Goal: Task Accomplishment & Management: Complete application form

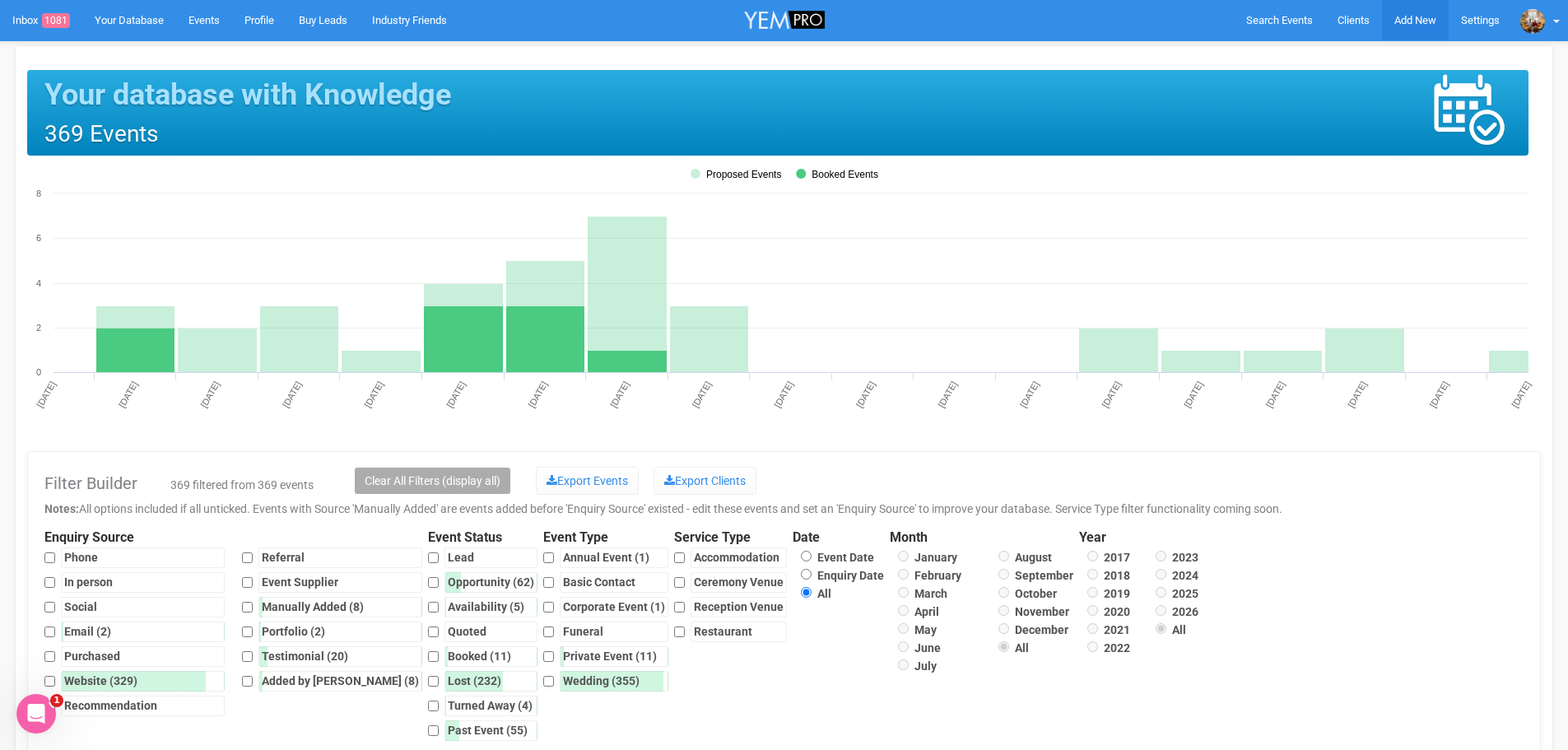
click at [1409, 21] on span "Add New" at bounding box center [1415, 20] width 42 height 12
click at [1355, 68] on link "New Client" at bounding box center [1377, 70] width 123 height 32
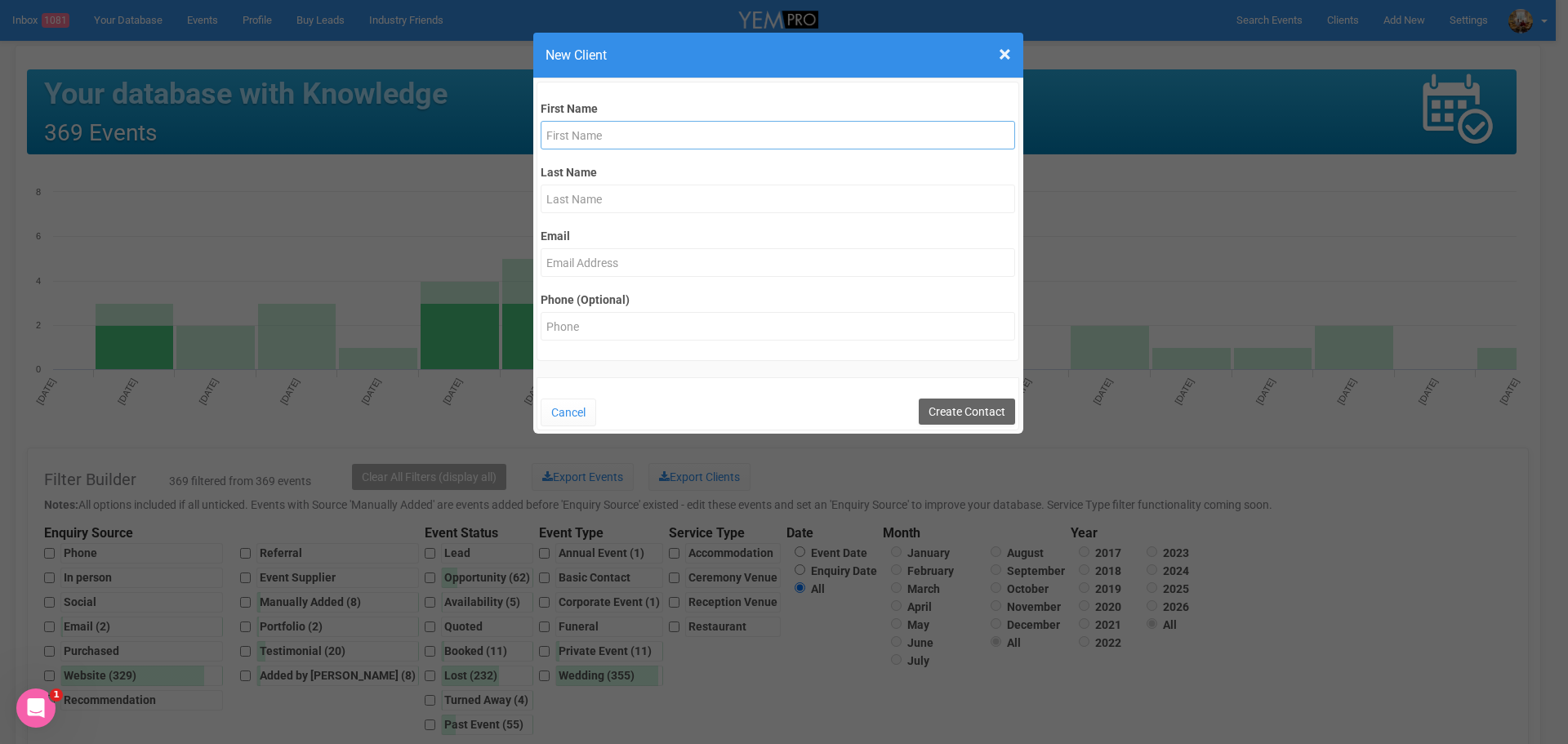
click at [598, 138] on input "text" at bounding box center [777, 135] width 474 height 28
type input "[PERSON_NAME] and [PERSON_NAME]"
click at [941, 406] on input "Create Contact" at bounding box center [967, 412] width 96 height 26
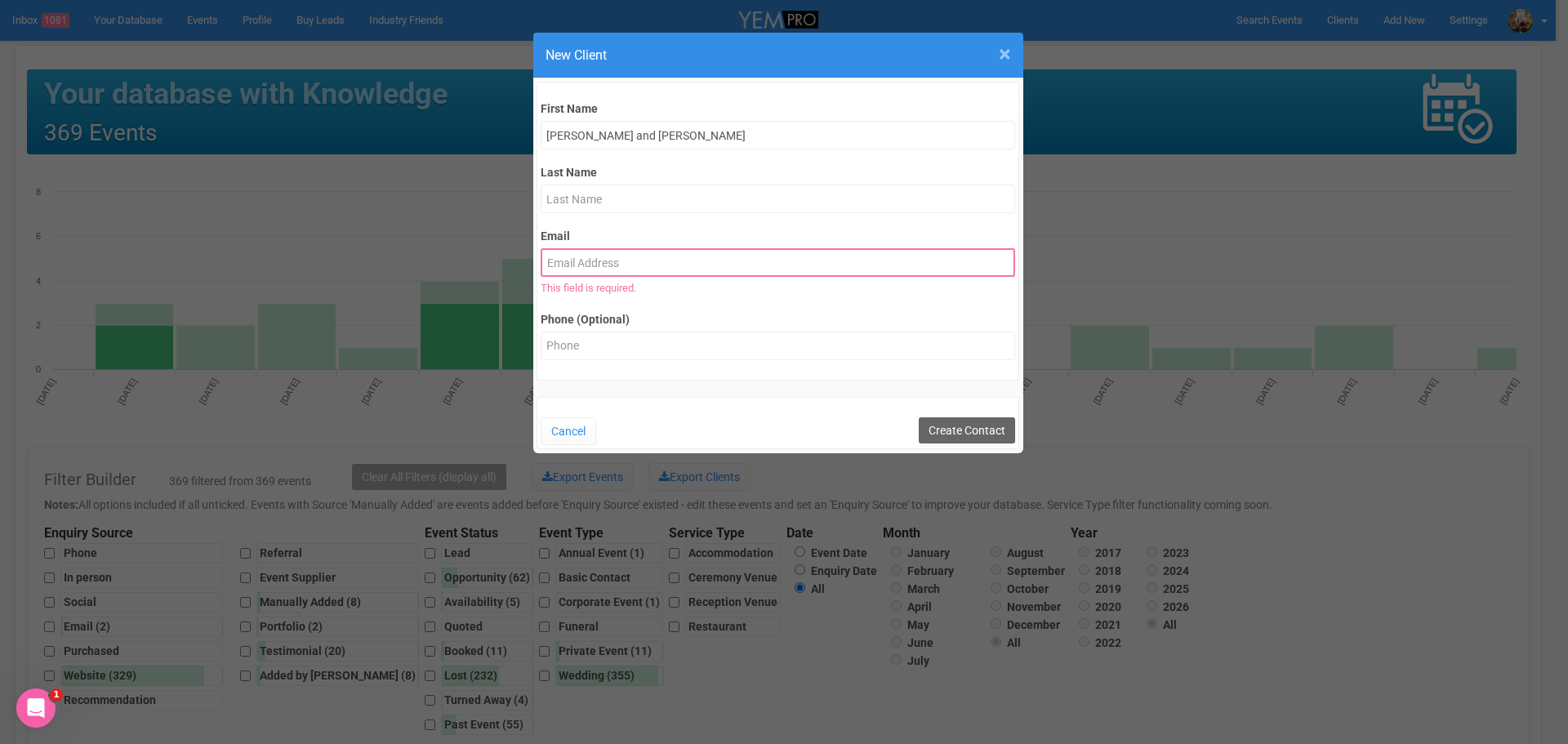
click at [1005, 50] on span "×" at bounding box center [1005, 54] width 12 height 27
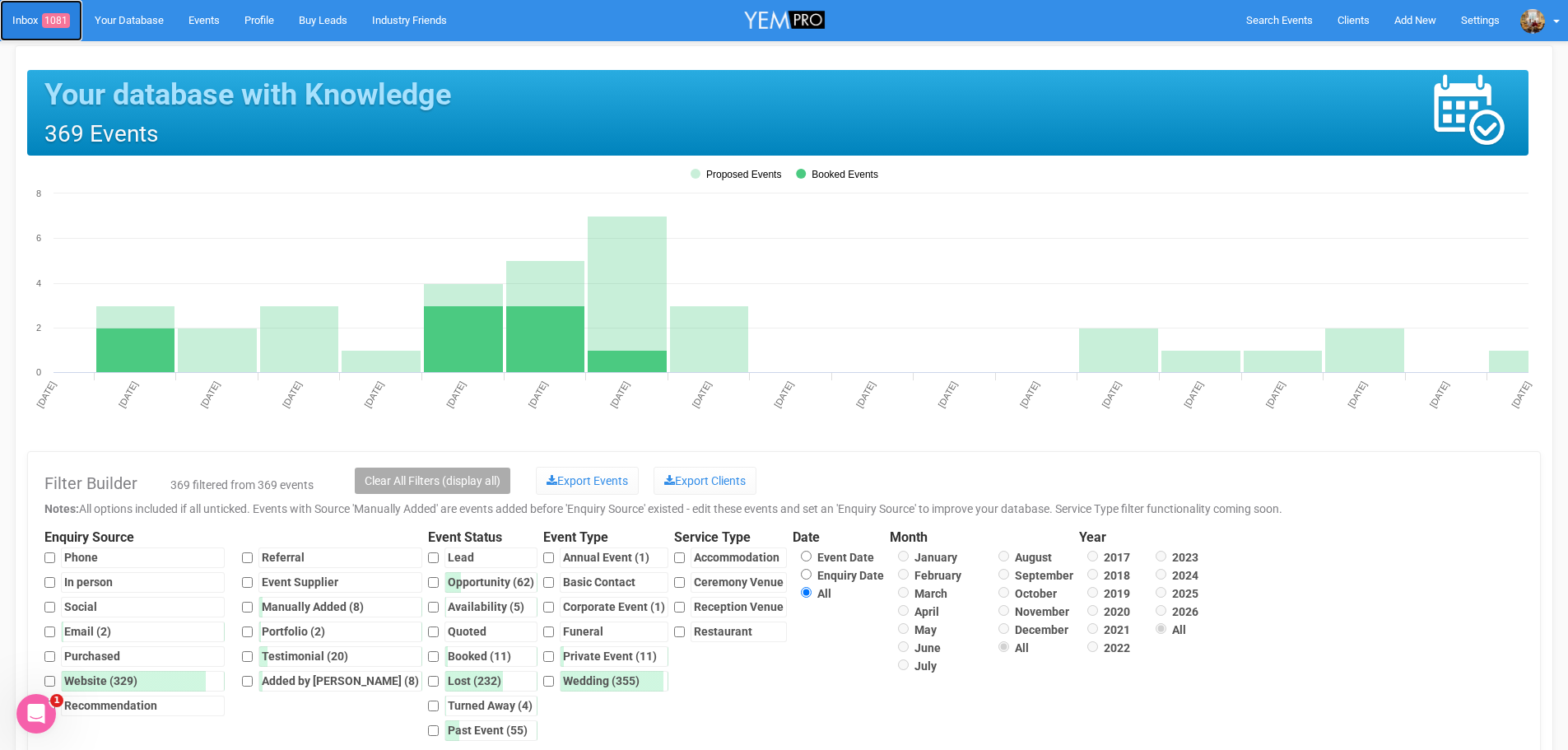
click at [30, 10] on link "Inbox 1081" at bounding box center [41, 20] width 83 height 41
